Goal: Information Seeking & Learning: Check status

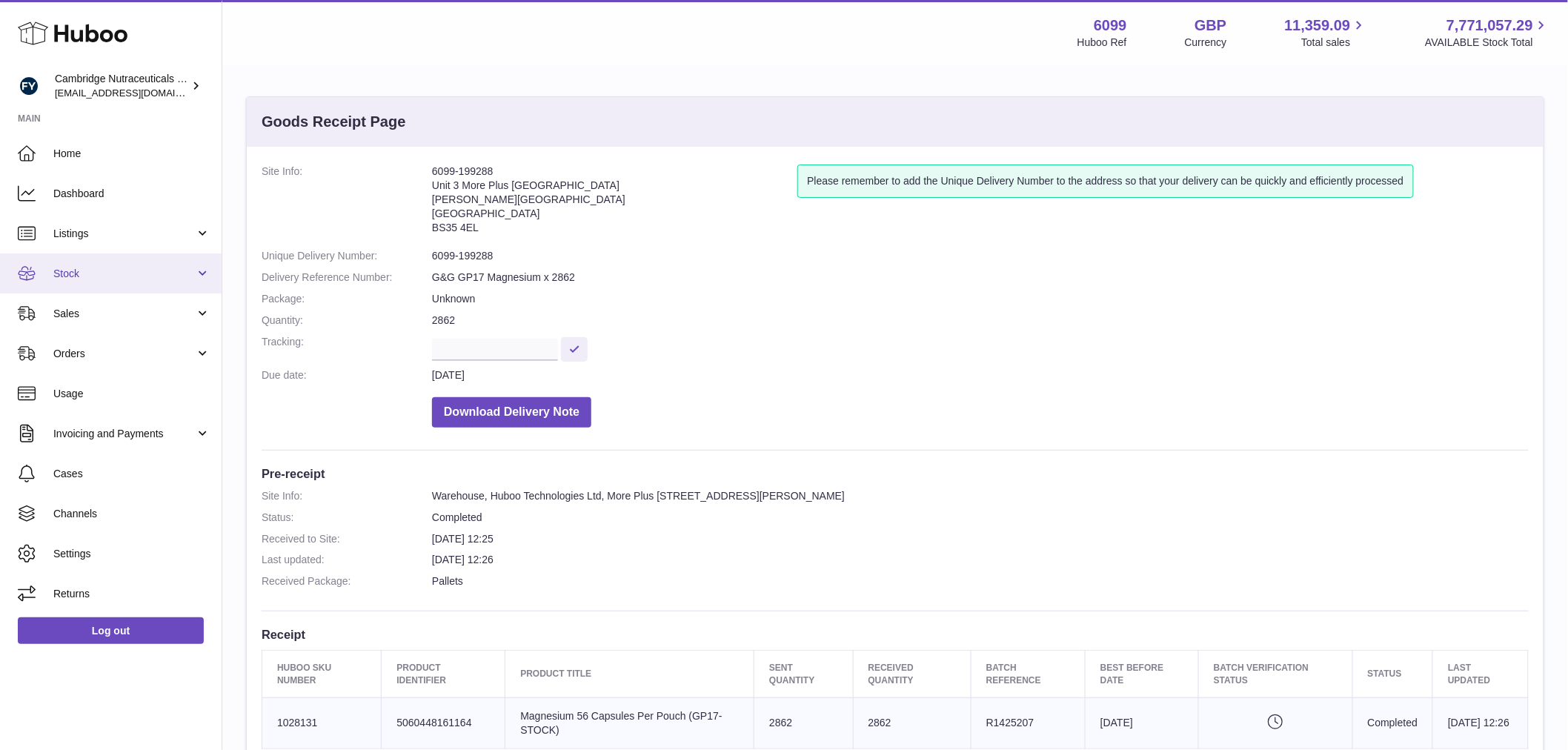
drag, startPoint x: 117, startPoint y: 266, endPoint x: 153, endPoint y: 270, distance: 36.2
click at [117, 267] on span "Stock" at bounding box center [124, 274] width 142 height 14
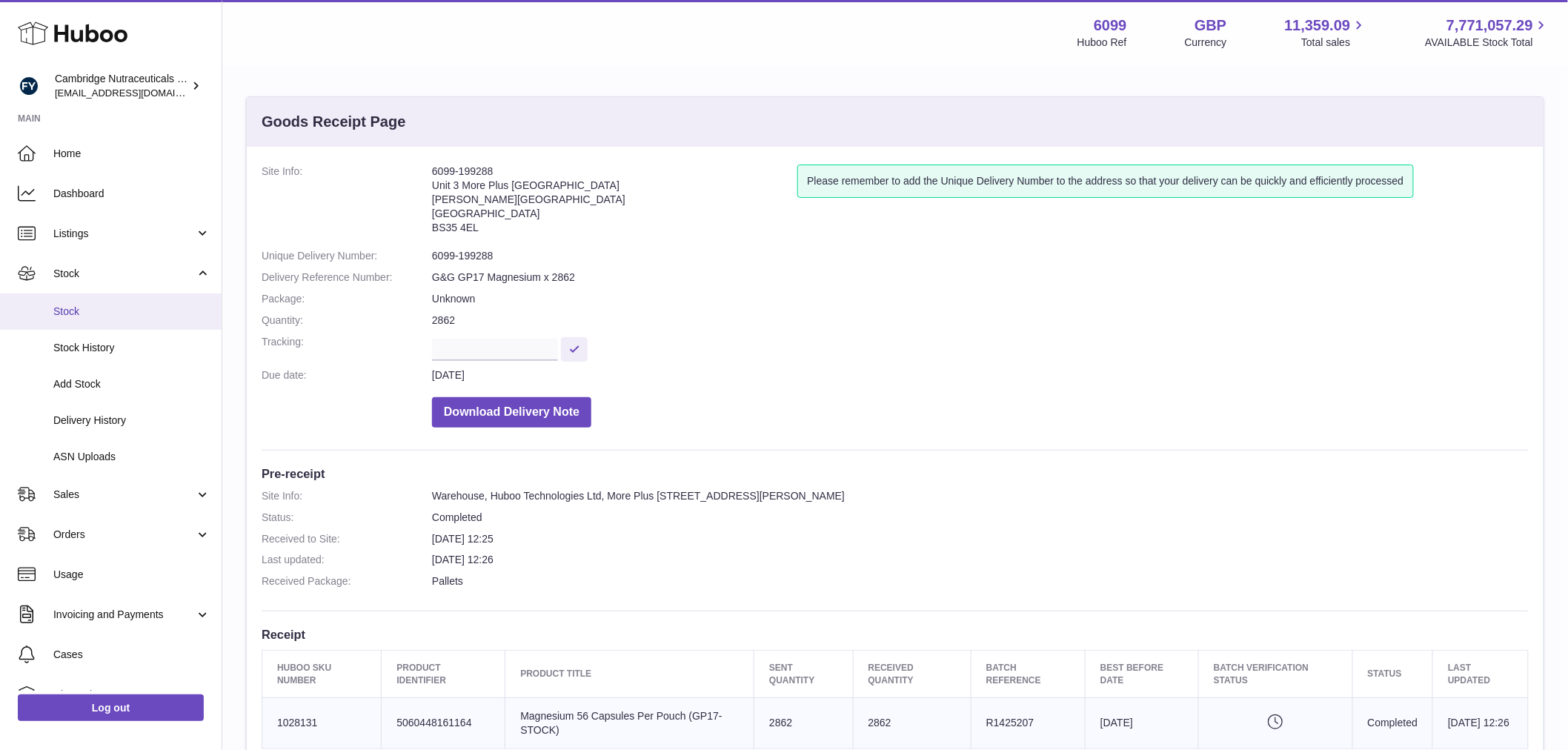
click at [108, 300] on link "Stock" at bounding box center [110, 312] width 222 height 36
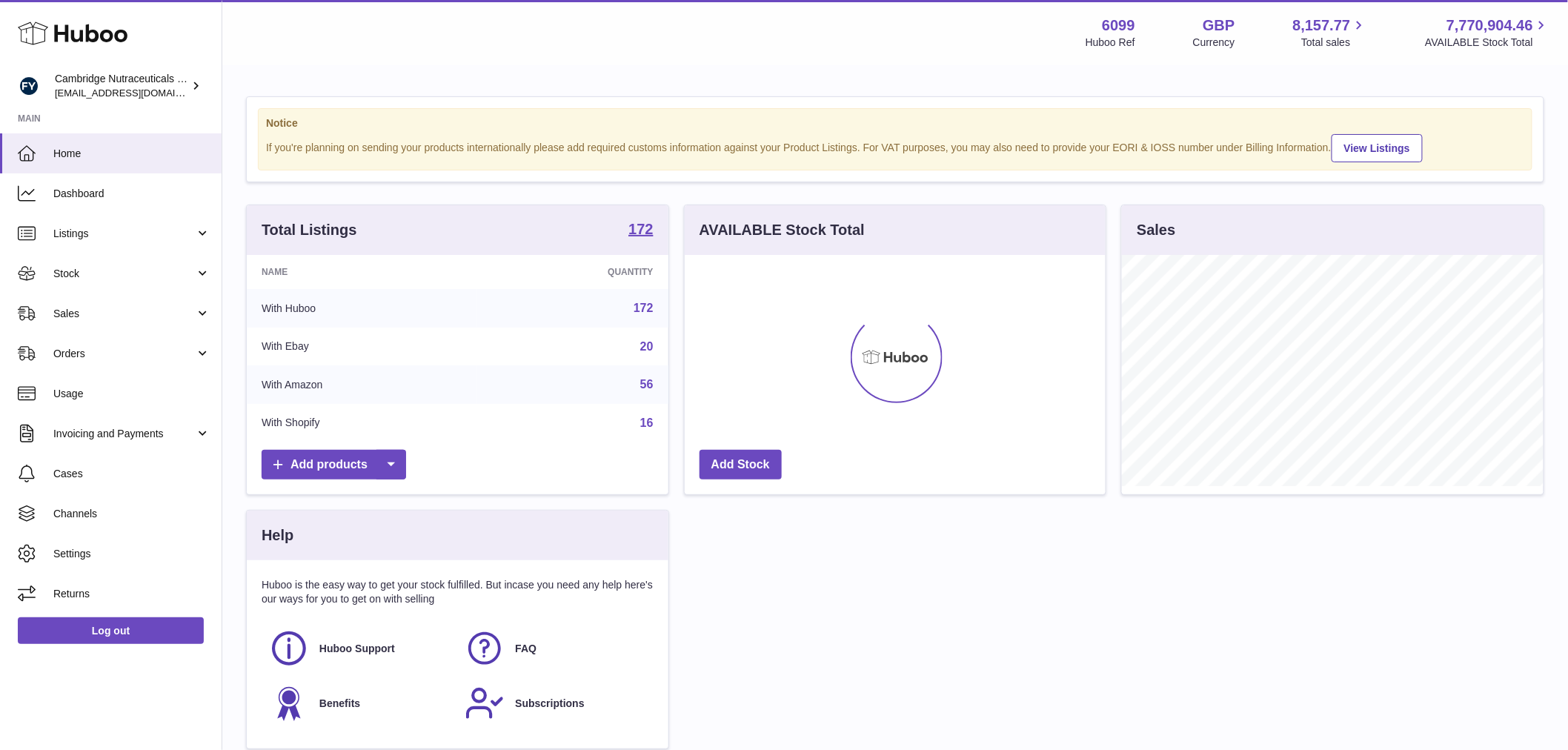
scroll to position [232, 421]
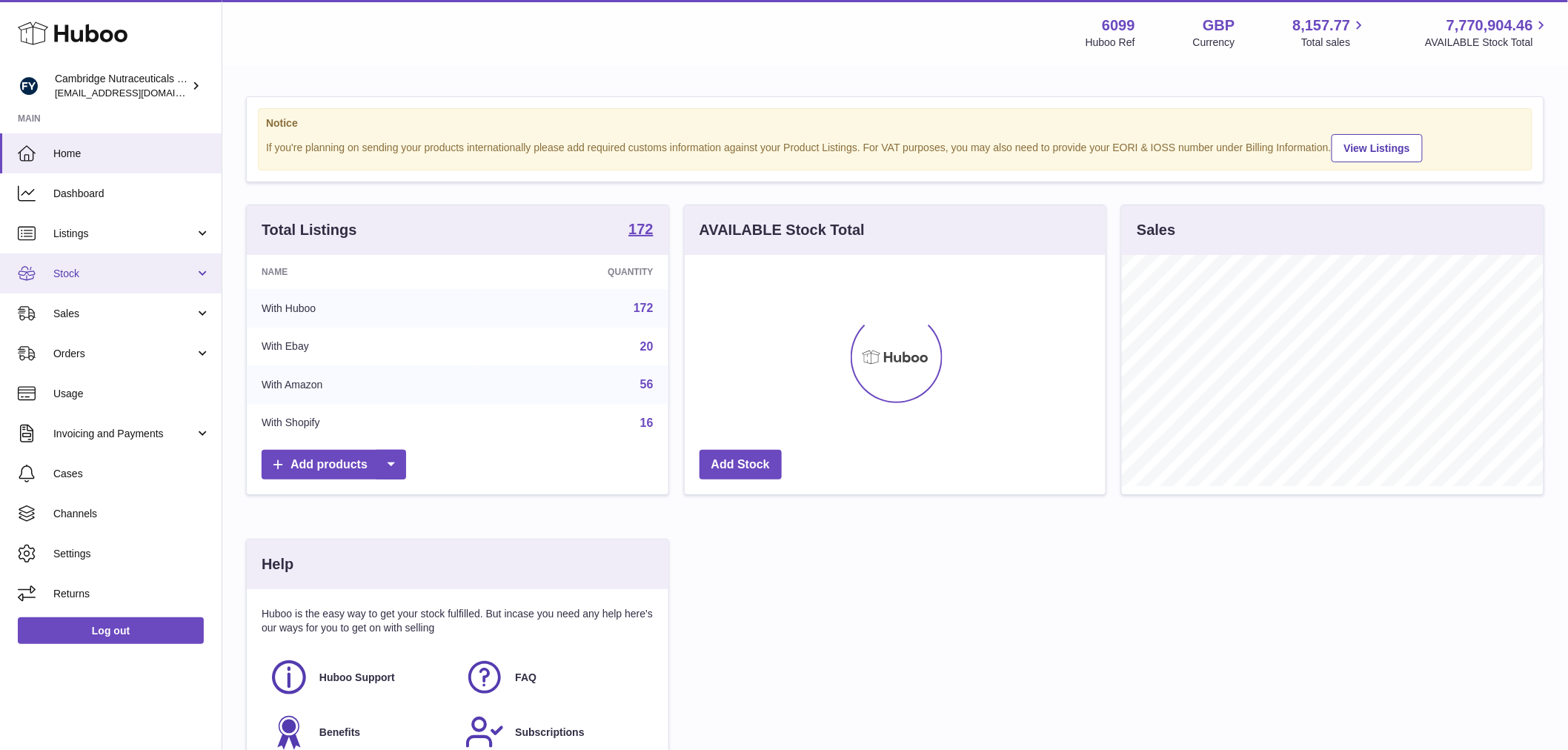
click at [92, 271] on span "Stock" at bounding box center [124, 274] width 142 height 14
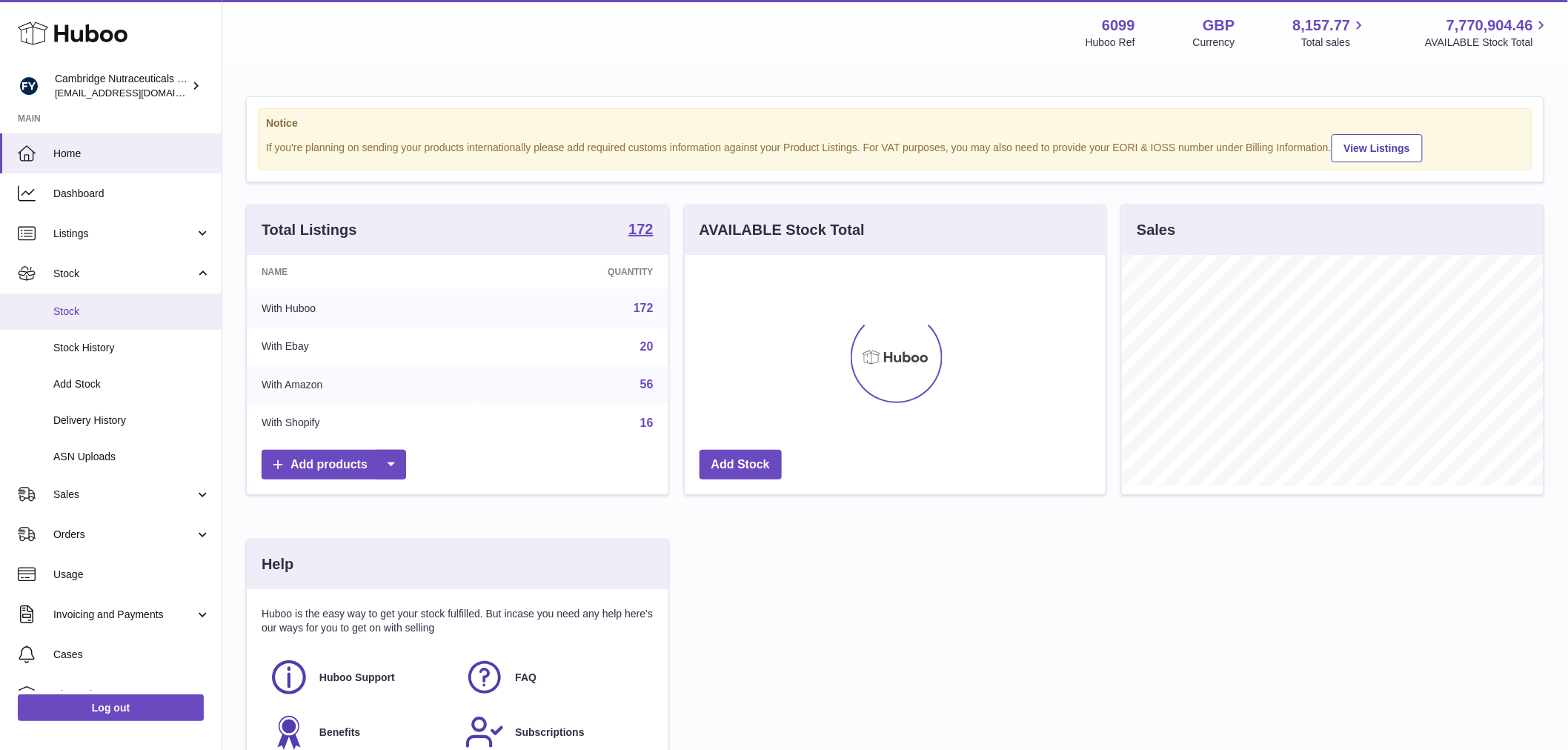
click at [94, 308] on span "Stock" at bounding box center [132, 311] width 157 height 14
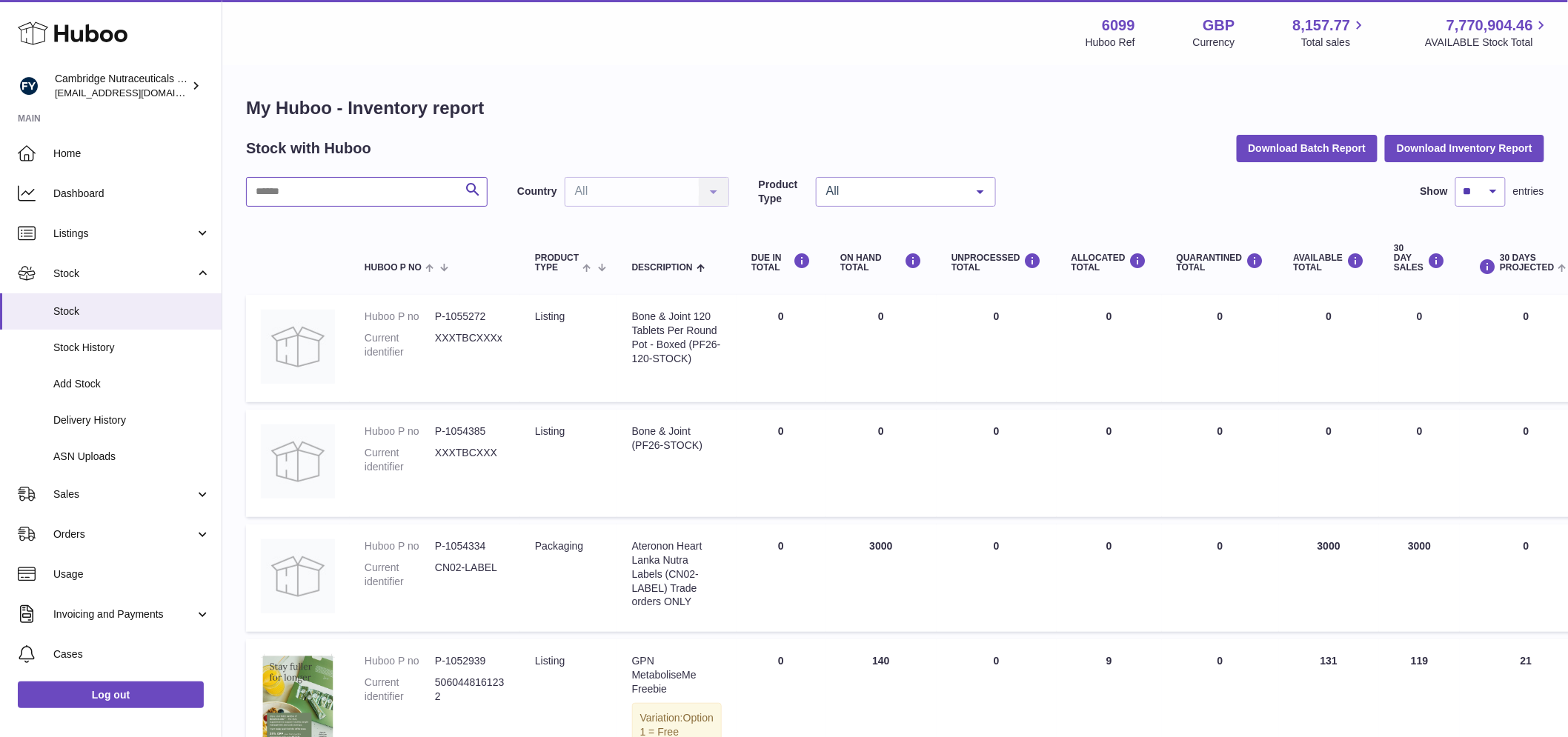
click at [304, 194] on input "text" at bounding box center [366, 191] width 241 height 30
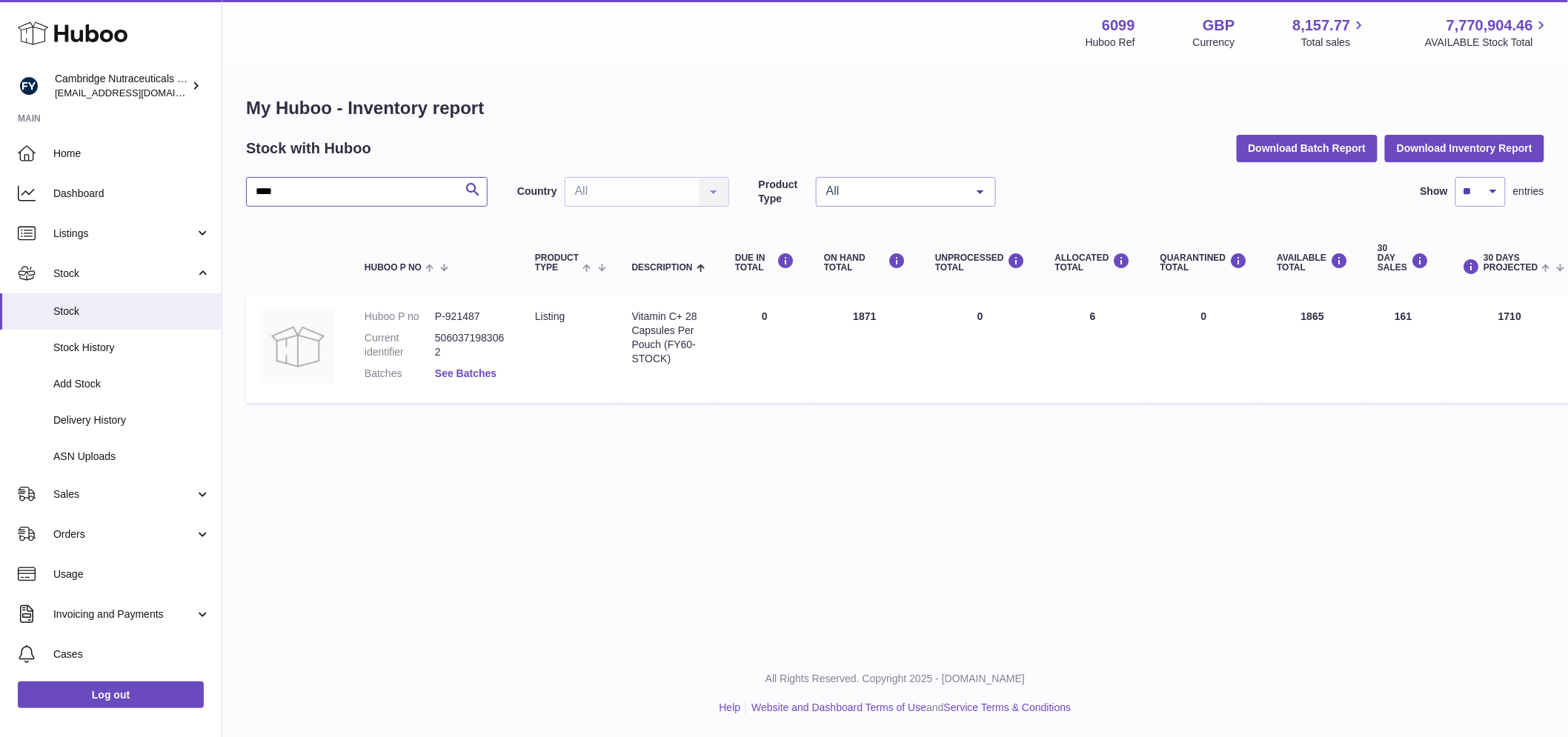
type input "****"
click at [449, 374] on link "See Batches" at bounding box center [465, 374] width 61 height 12
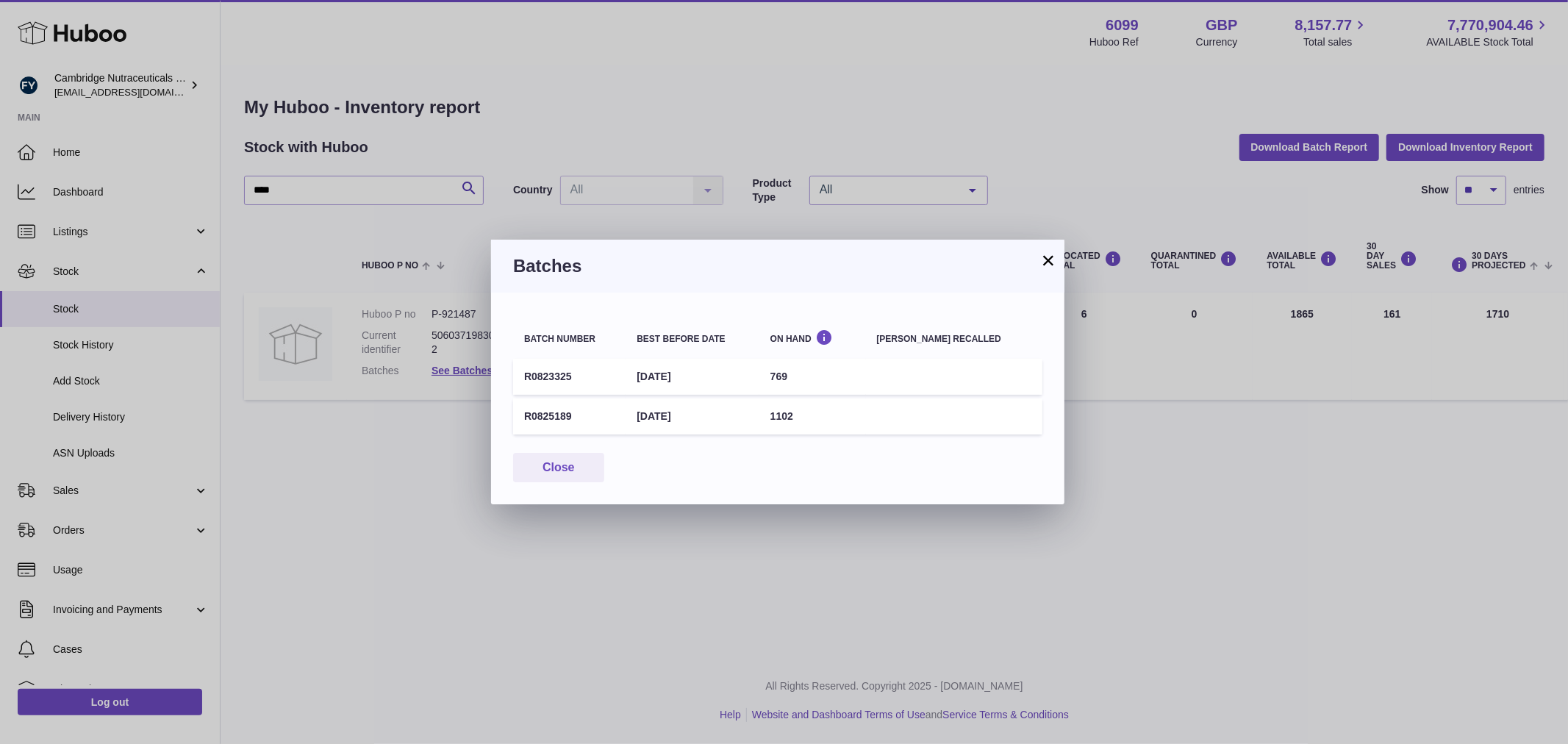
click at [560, 371] on td "R0823325" at bounding box center [570, 377] width 113 height 36
copy td "R0823325"
click at [581, 453] on button "Close" at bounding box center [558, 468] width 91 height 30
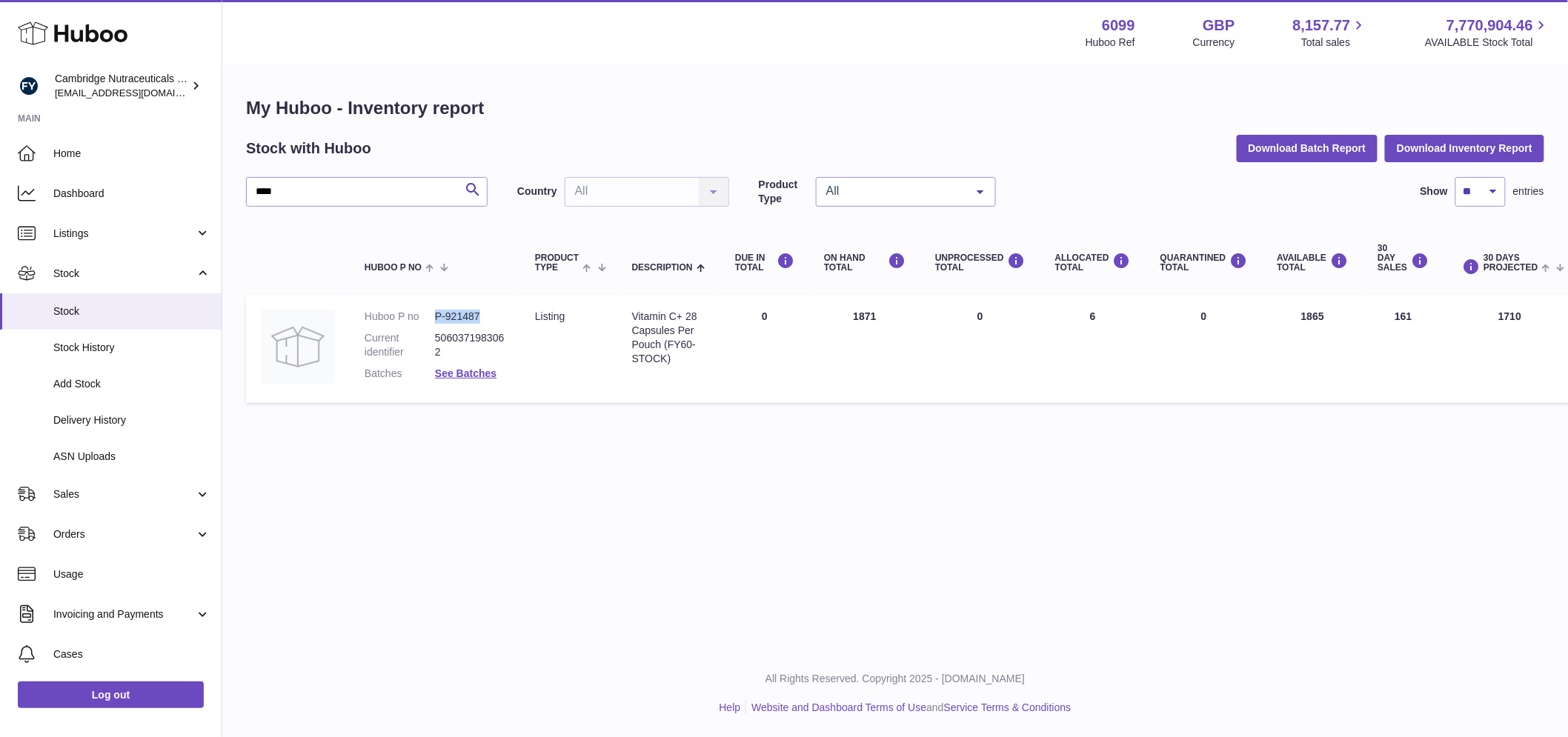
drag, startPoint x: 482, startPoint y: 312, endPoint x: 417, endPoint y: 312, distance: 65.0
click at [417, 312] on dl "Huboo P no P-921487 Current identifier 5060371983062 Batches See Batches" at bounding box center [435, 349] width 141 height 79
copy dl "P-921487"
click at [482, 374] on link "See Batches" at bounding box center [465, 374] width 61 height 12
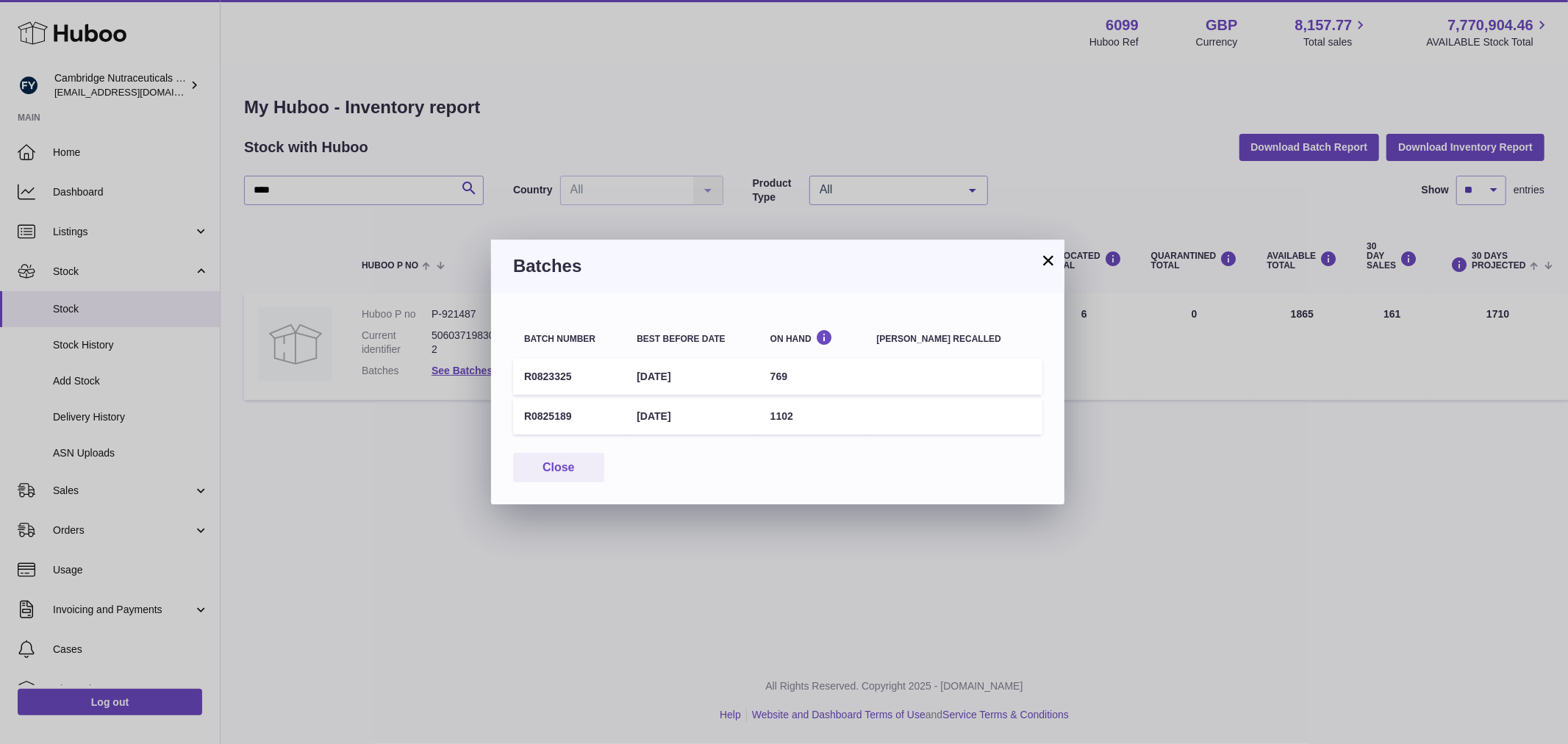
click at [559, 372] on td "R0823325" at bounding box center [570, 377] width 113 height 36
copy td "R0823325"
